Goal: Task Accomplishment & Management: Manage account settings

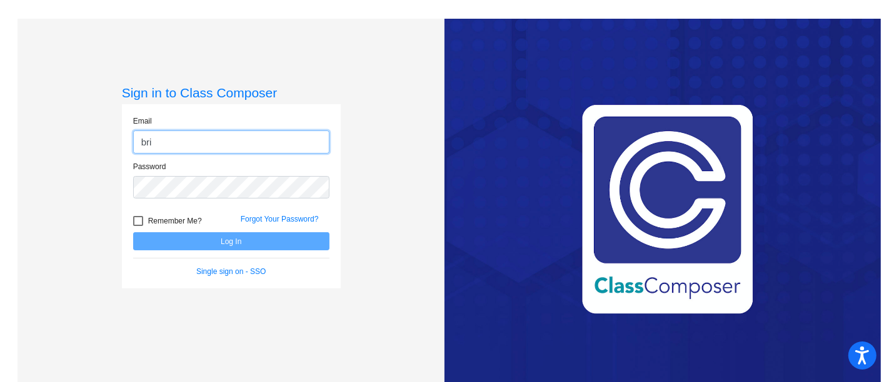
type input "[EMAIL_ADDRESS][PERSON_NAME][DOMAIN_NAME]"
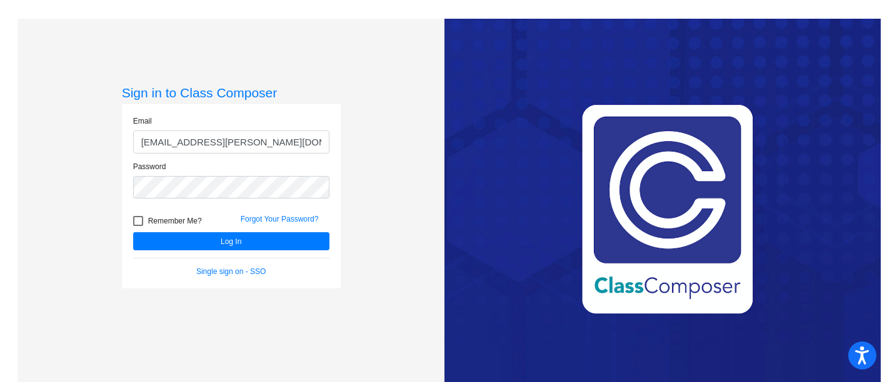
click at [134, 222] on div at bounding box center [138, 221] width 10 height 10
click at [137, 226] on input "Remember Me?" at bounding box center [137, 226] width 1 height 1
checkbox input "true"
click at [157, 232] on div "Remember Me?" at bounding box center [177, 223] width 107 height 19
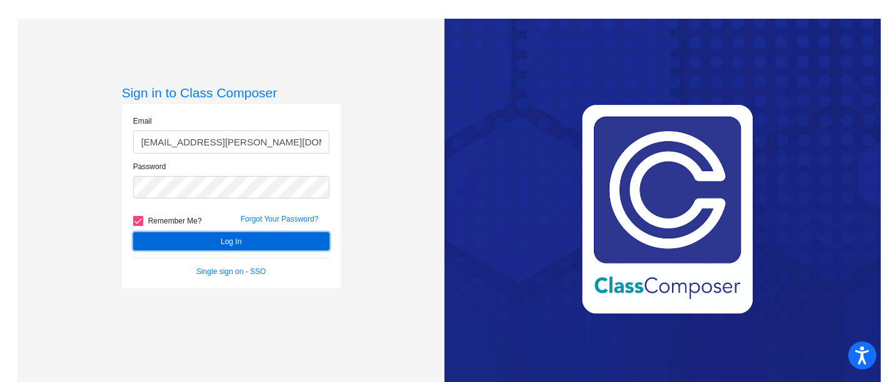
click at [161, 239] on button "Log In" at bounding box center [231, 241] width 196 height 18
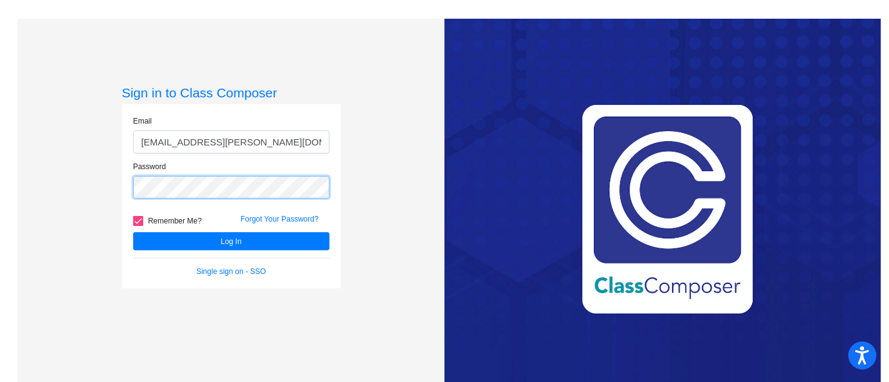
click at [133, 232] on button "Log In" at bounding box center [231, 241] width 196 height 18
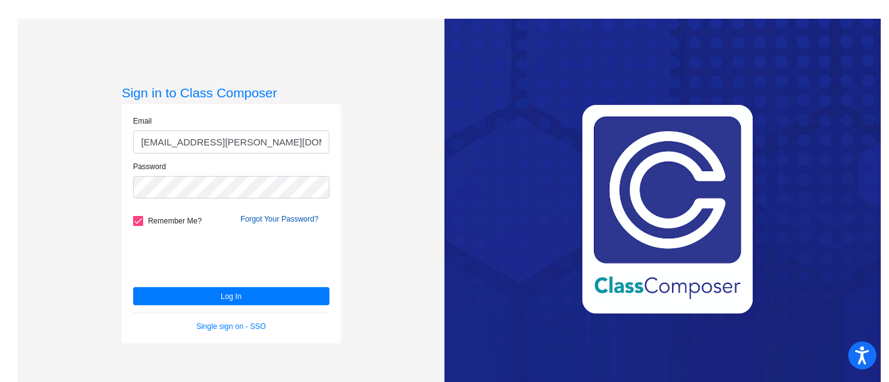
click at [276, 219] on link "Forgot Your Password?" at bounding box center [280, 219] width 78 height 9
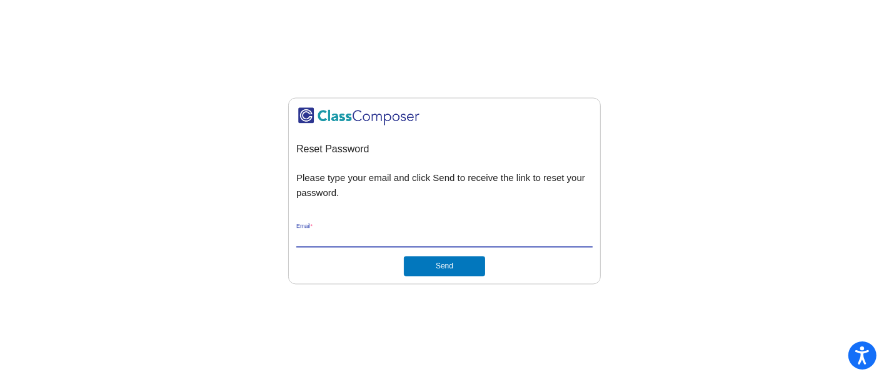
click at [384, 236] on input "Email *" at bounding box center [444, 237] width 296 height 11
type input "[EMAIL_ADDRESS][PERSON_NAME][DOMAIN_NAME]"
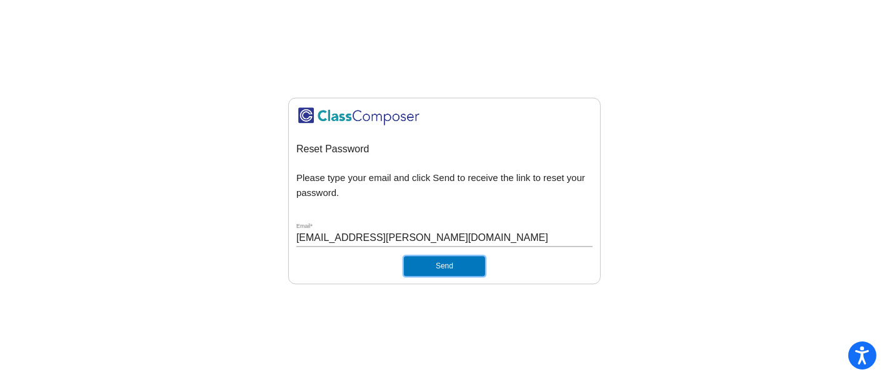
click at [412, 263] on button "Send" at bounding box center [444, 266] width 81 height 20
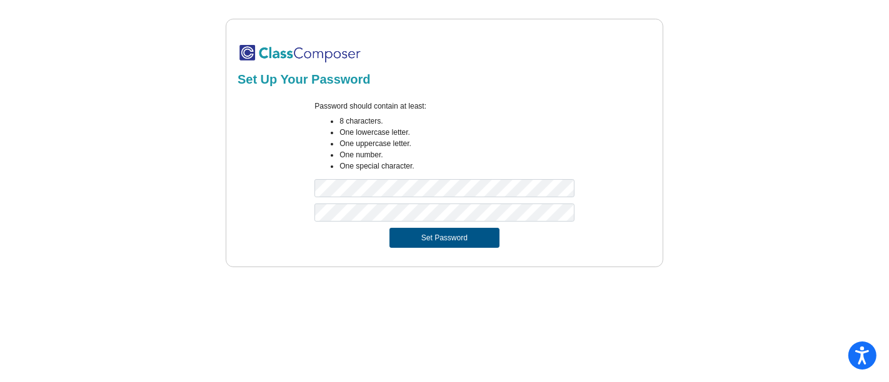
click at [439, 237] on button "Set Password" at bounding box center [444, 238] width 110 height 20
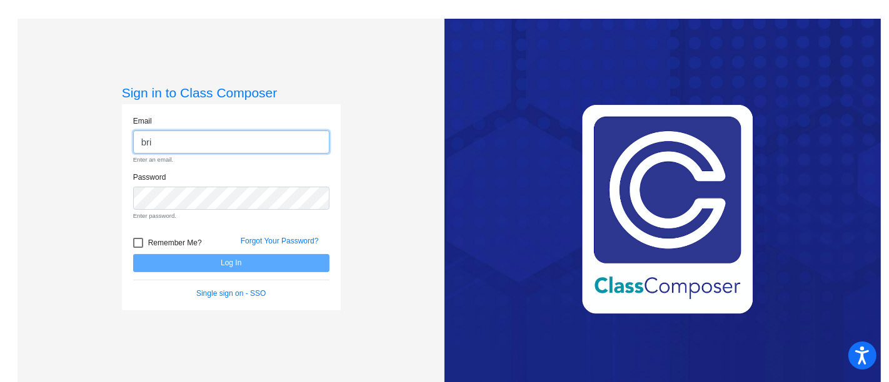
type input "[EMAIL_ADDRESS][PERSON_NAME][DOMAIN_NAME]"
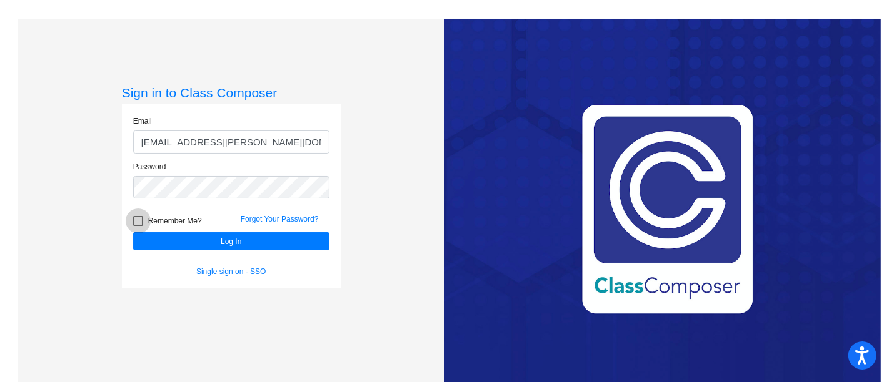
click at [139, 219] on div at bounding box center [138, 221] width 10 height 10
click at [138, 226] on input "Remember Me?" at bounding box center [137, 226] width 1 height 1
checkbox input "true"
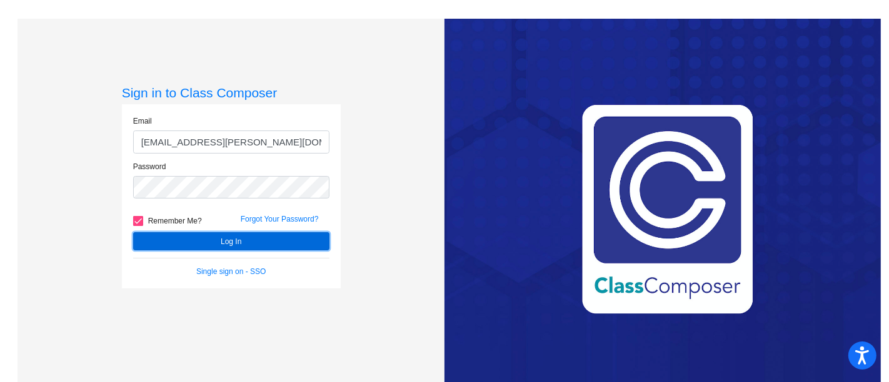
click at [182, 242] on button "Log In" at bounding box center [231, 241] width 196 height 18
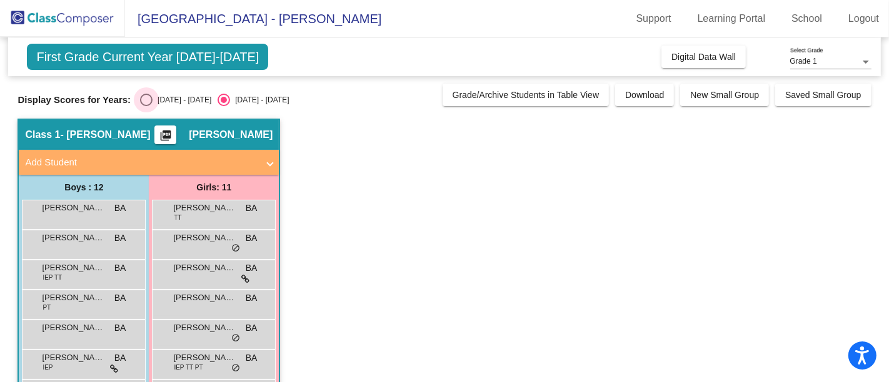
click at [147, 99] on div "Select an option" at bounding box center [146, 100] width 12 height 12
click at [146, 106] on input "2024 - 2025" at bounding box center [146, 106] width 1 height 1
radio input "true"
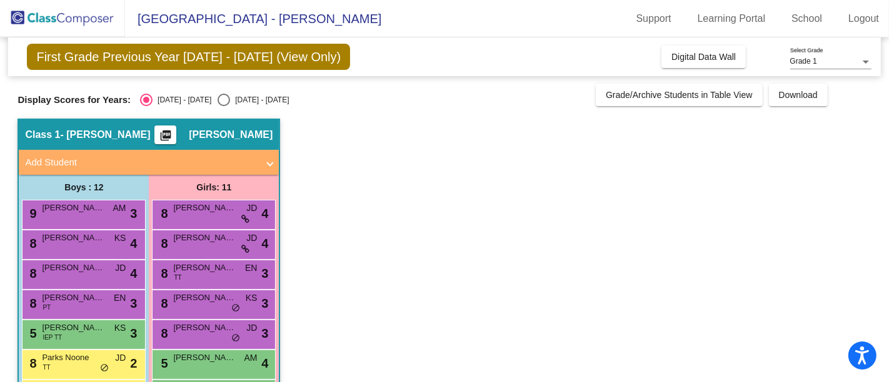
click at [217, 100] on div "Select an option" at bounding box center [223, 100] width 12 height 12
click at [223, 106] on input "2025 - 2026" at bounding box center [223, 106] width 1 height 1
radio input "true"
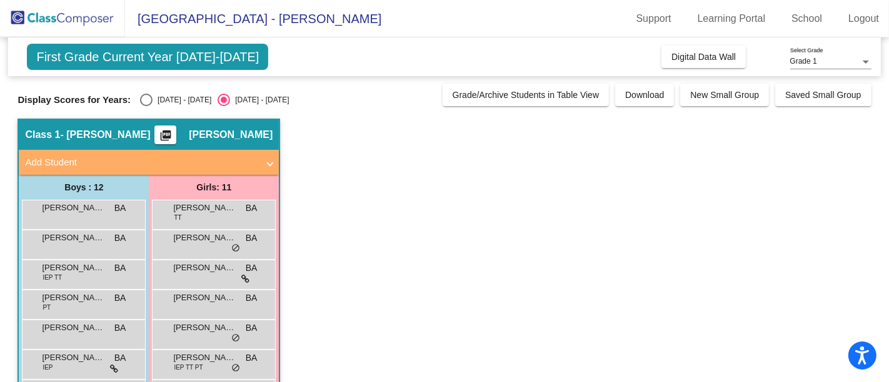
click at [152, 97] on div "2024 - 2025" at bounding box center [181, 99] width 59 height 11
click at [146, 106] on input "2024 - 2025" at bounding box center [146, 106] width 1 height 1
radio input "true"
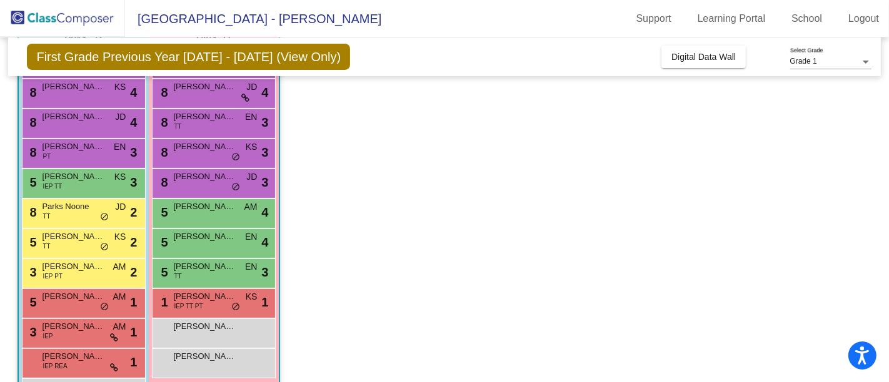
scroll to position [164, 0]
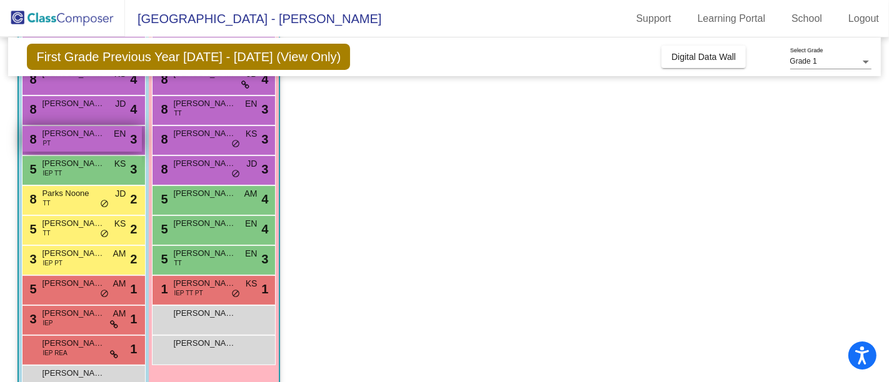
click at [80, 142] on div "8 Henry Chapman PT EN lock do_not_disturb_alt 3" at bounding box center [81, 139] width 119 height 26
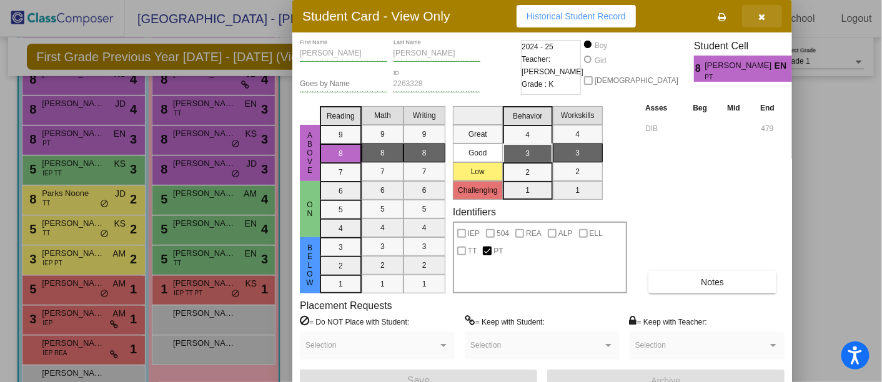
click at [757, 19] on button "button" at bounding box center [762, 16] width 40 height 22
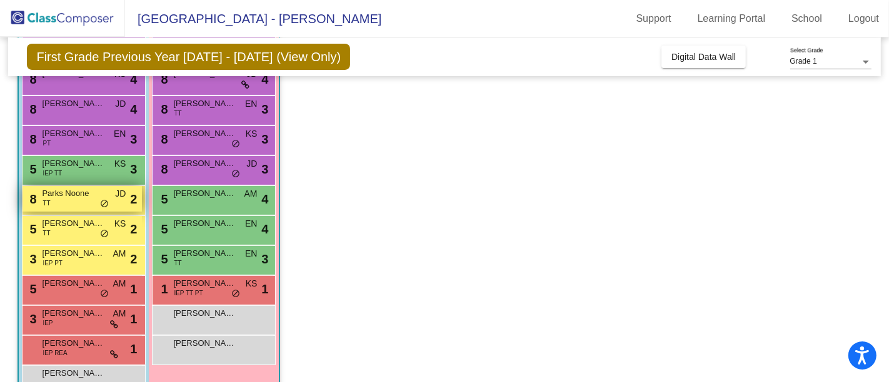
click at [73, 199] on div "8 Parks Noone TT JD lock do_not_disturb_alt 2" at bounding box center [81, 199] width 119 height 26
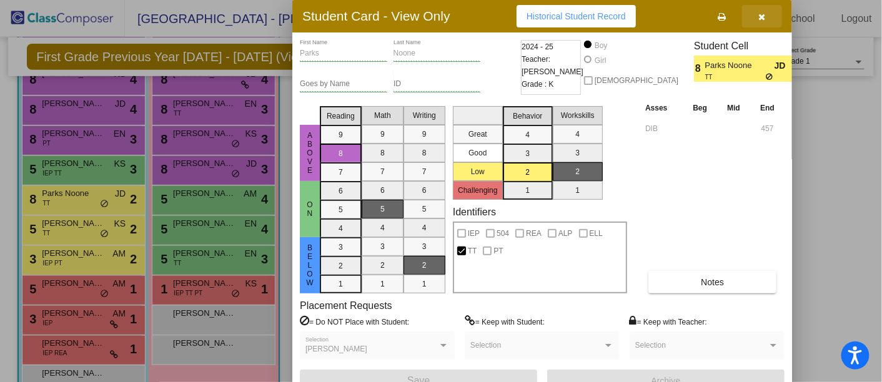
click at [763, 9] on button "button" at bounding box center [762, 16] width 40 height 22
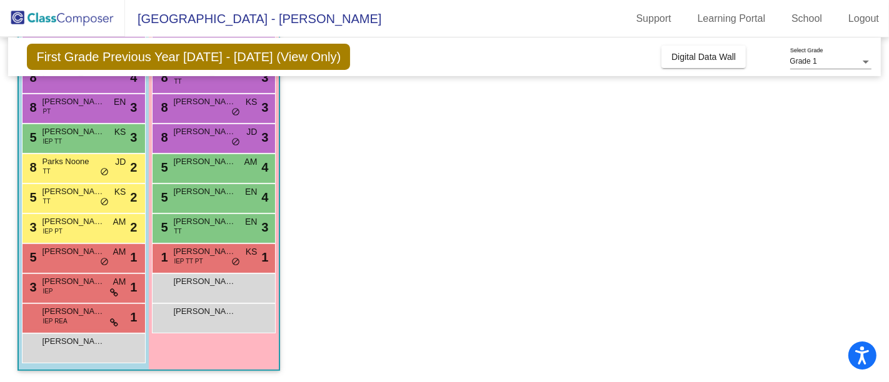
scroll to position [196, 0]
